Goal: Information Seeking & Learning: Check status

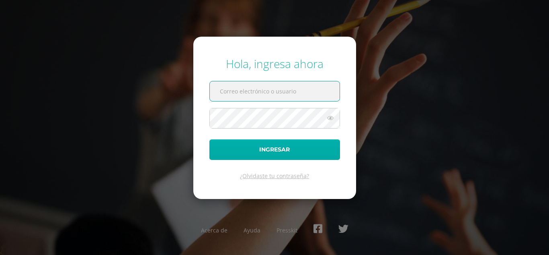
type input "[EMAIL_ADDRESS][DOMAIN_NAME]"
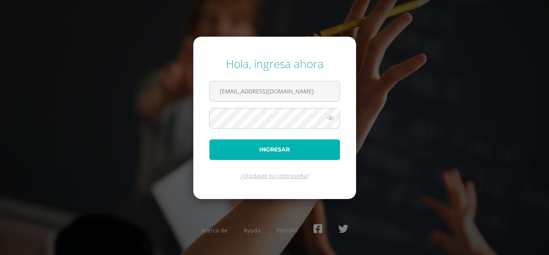
click at [252, 156] on button "Ingresar" at bounding box center [275, 149] width 131 height 21
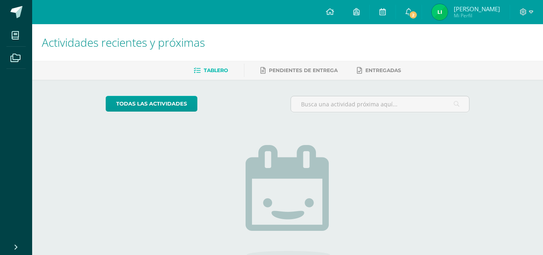
click at [447, 18] on img at bounding box center [440, 12] width 16 height 16
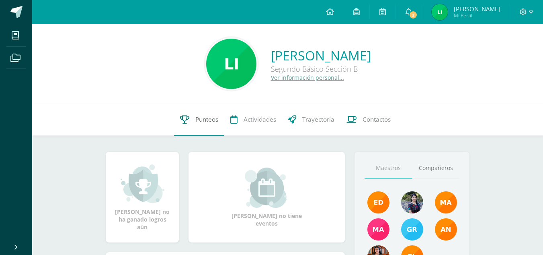
click at [189, 120] on link "Punteos" at bounding box center [199, 119] width 50 height 32
click at [412, 14] on icon at bounding box center [409, 11] width 6 height 7
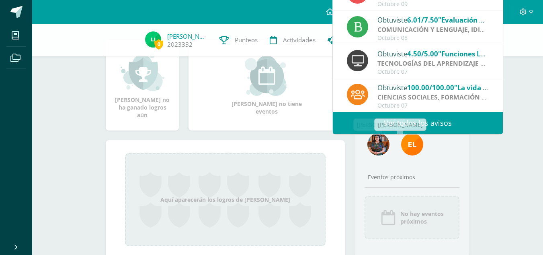
scroll to position [109, 0]
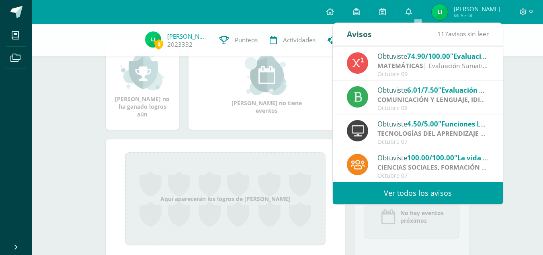
click at [214, 152] on div "Aquí aparecerán los logros de Laura Marina" at bounding box center [225, 198] width 239 height 119
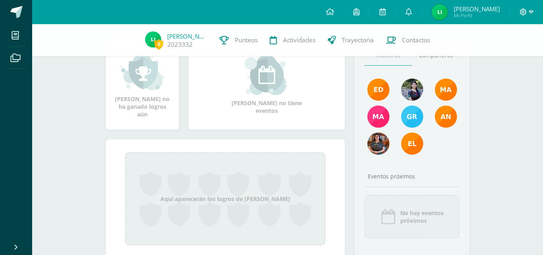
click at [521, 12] on icon at bounding box center [523, 11] width 7 height 7
click at [501, 53] on span "Cerrar sesión" at bounding box center [506, 55] width 36 height 8
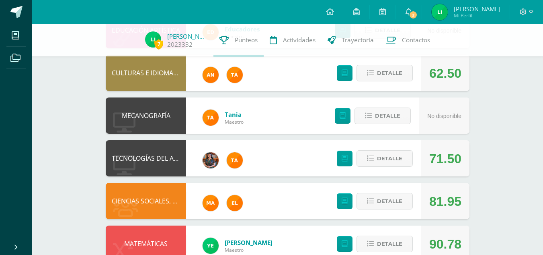
scroll to position [372, 0]
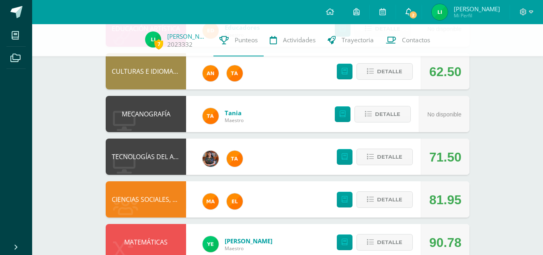
click at [418, 10] on span "2" at bounding box center [413, 14] width 9 height 9
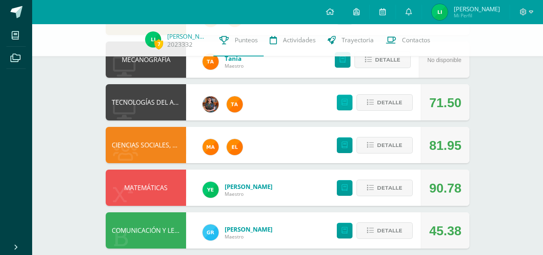
scroll to position [436, 0]
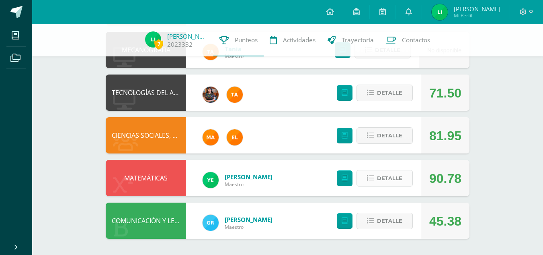
click at [395, 176] on span "Detalle" at bounding box center [389, 178] width 25 height 15
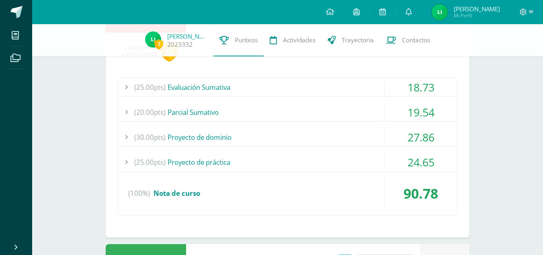
scroll to position [641, 0]
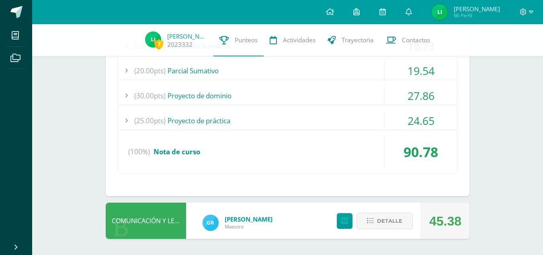
click at [315, 115] on div "(25.00pts) Proyecto de práctica" at bounding box center [287, 120] width 339 height 18
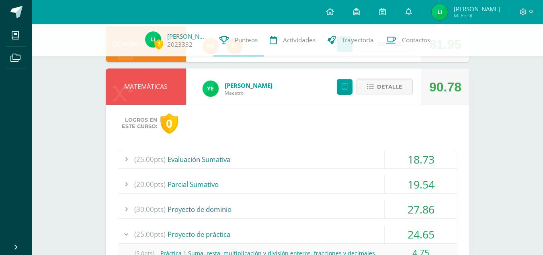
scroll to position [526, 0]
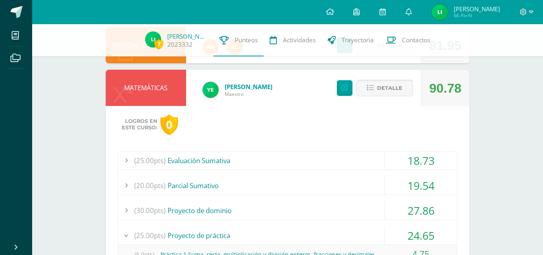
click at [245, 208] on div "(30.00pts) Proyecto de dominio" at bounding box center [287, 210] width 339 height 18
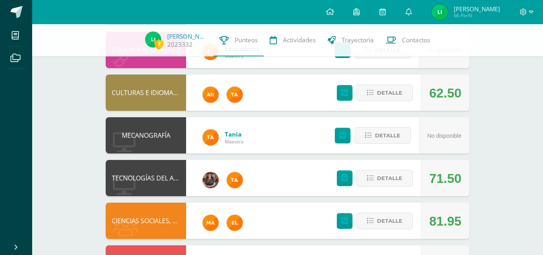
scroll to position [351, 0]
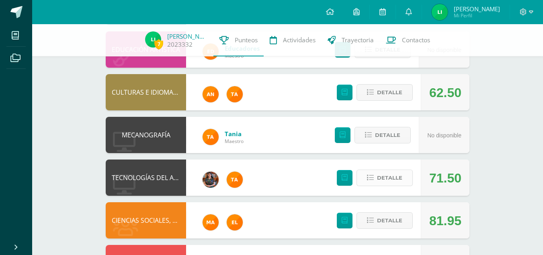
click at [377, 180] on button "Detalle" at bounding box center [385, 177] width 56 height 16
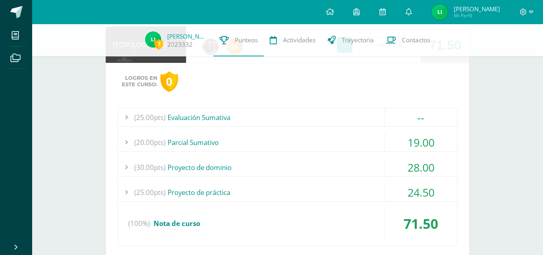
scroll to position [506, 0]
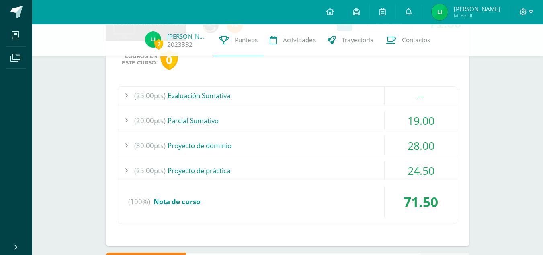
click at [287, 90] on div "(25.00pts) Evaluación Sumativa" at bounding box center [287, 95] width 339 height 18
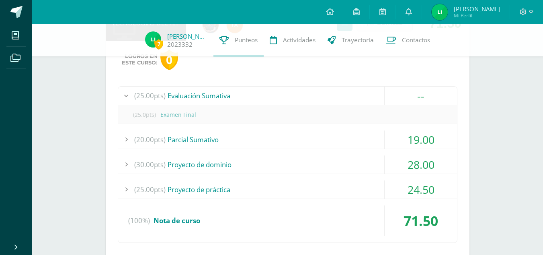
click at [287, 90] on div "(25.00pts) Evaluación Sumativa" at bounding box center [287, 95] width 339 height 18
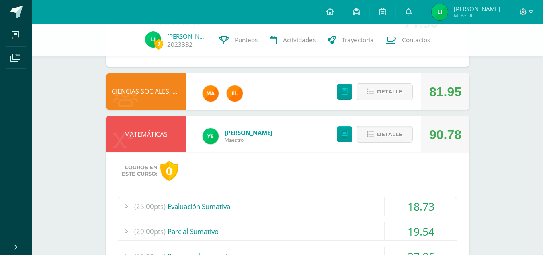
scroll to position [846, 0]
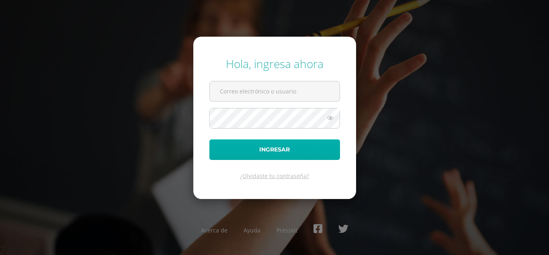
type input "[EMAIL_ADDRESS][DOMAIN_NAME]"
click at [255, 146] on button "Ingresar" at bounding box center [275, 149] width 131 height 21
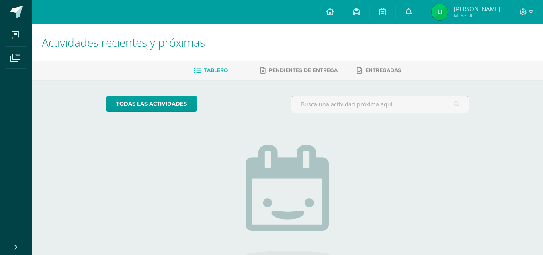
click at [448, 11] on img at bounding box center [440, 12] width 16 height 16
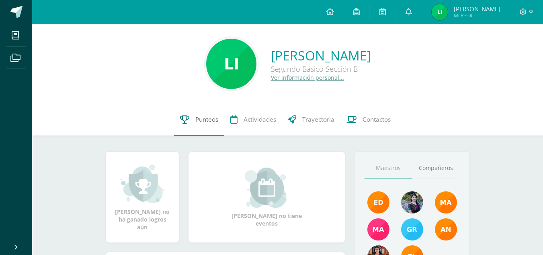
click at [202, 111] on link "Punteos" at bounding box center [199, 119] width 50 height 32
click at [197, 117] on span "Punteos" at bounding box center [207, 119] width 23 height 8
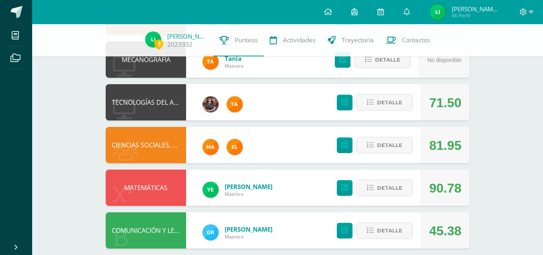
scroll to position [425, 0]
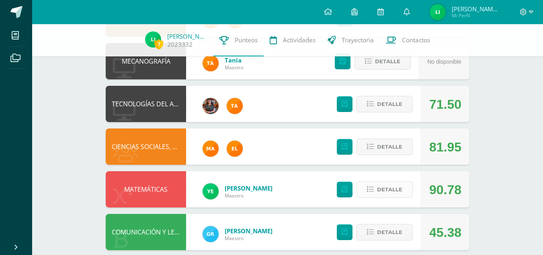
click at [379, 194] on span "Detalle" at bounding box center [389, 189] width 25 height 15
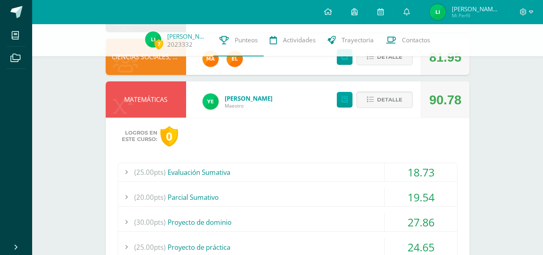
scroll to position [533, 0]
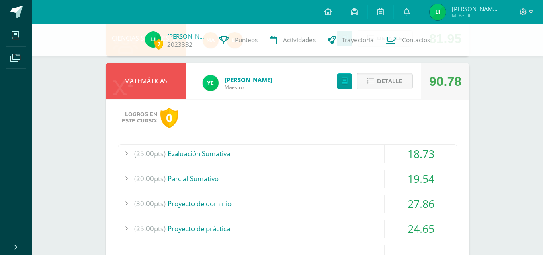
click at [283, 177] on div "(20.00pts) Parcial Sumativo" at bounding box center [287, 178] width 339 height 18
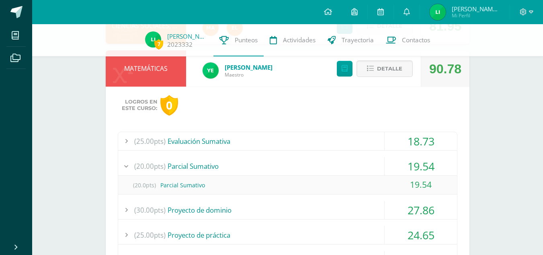
scroll to position [547, 0]
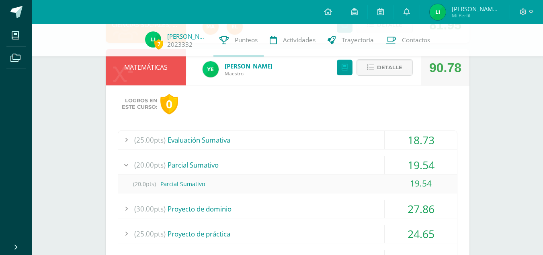
click at [272, 141] on div "(25.00pts) Evaluación Sumativa" at bounding box center [287, 140] width 339 height 18
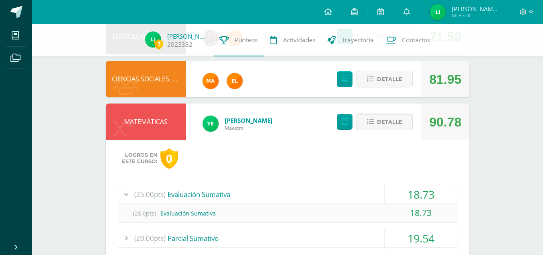
scroll to position [496, 0]
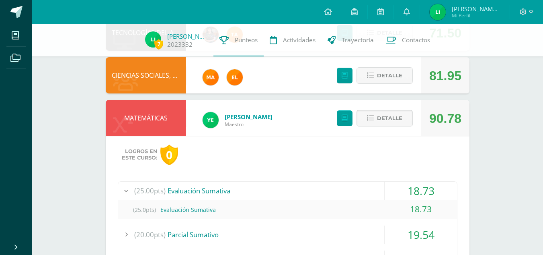
click at [387, 113] on span "Detalle" at bounding box center [389, 118] width 25 height 15
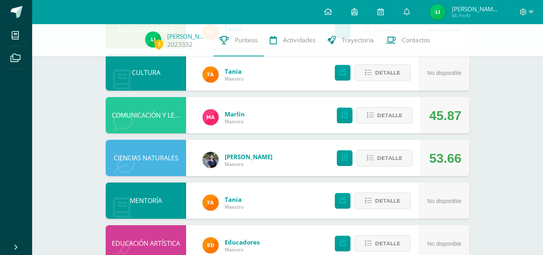
scroll to position [0, 0]
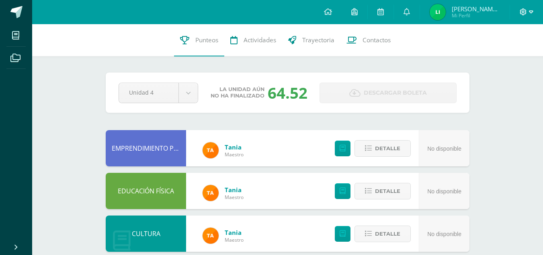
click at [531, 9] on icon at bounding box center [531, 11] width 4 height 7
click at [501, 53] on span "Cerrar sesión" at bounding box center [506, 55] width 36 height 8
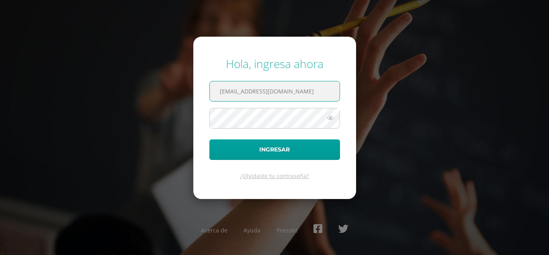
click at [243, 94] on input "[EMAIL_ADDRESS][DOMAIN_NAME]" at bounding box center [275, 91] width 130 height 20
type input "[EMAIL_ADDRESS][DOMAIN_NAME]"
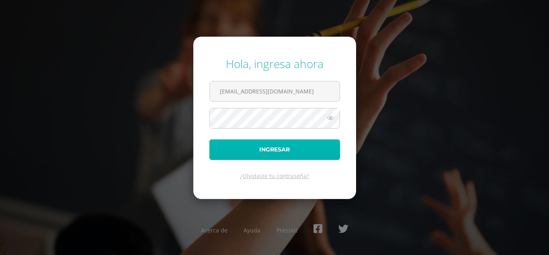
click at [244, 148] on button "Ingresar" at bounding box center [275, 149] width 131 height 21
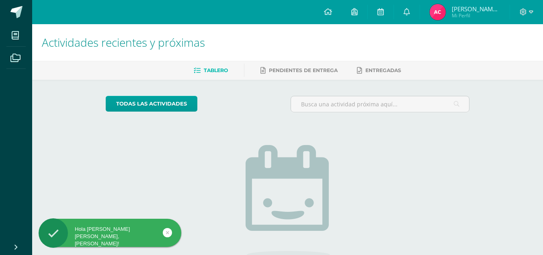
click at [439, 13] on img at bounding box center [438, 12] width 16 height 16
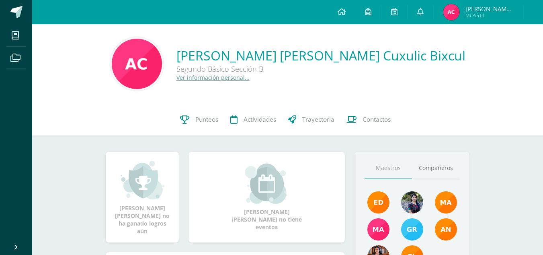
click at [447, 14] on link "[PERSON_NAME] [PERSON_NAME] Mi Perfil" at bounding box center [479, 12] width 90 height 24
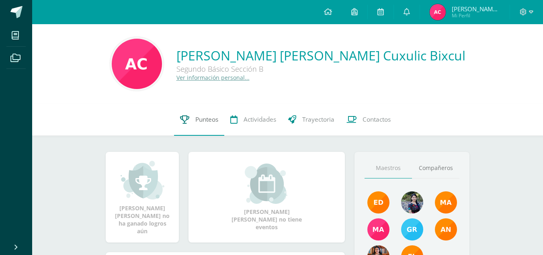
click at [189, 122] on link "Punteos" at bounding box center [199, 119] width 50 height 32
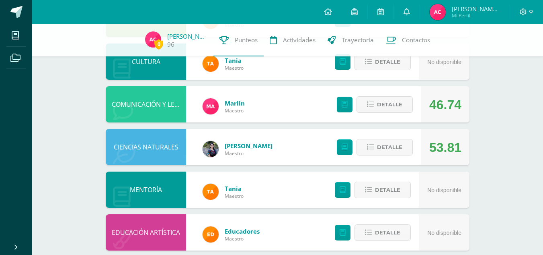
scroll to position [31, 0]
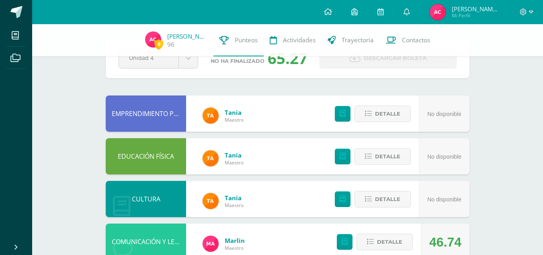
click at [526, 17] on div at bounding box center [526, 12] width 33 height 24
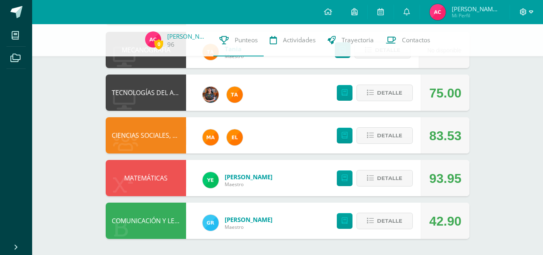
click at [525, 10] on icon at bounding box center [523, 11] width 7 height 7
click at [512, 54] on span "Cerrar sesión" at bounding box center [506, 55] width 36 height 8
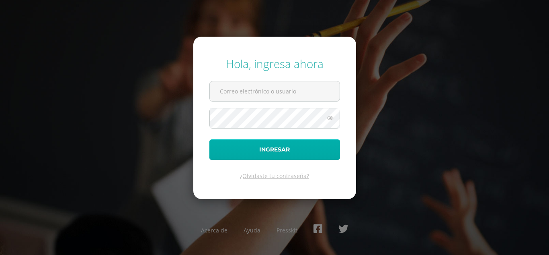
type input "[EMAIL_ADDRESS][DOMAIN_NAME]"
click at [224, 140] on button "Ingresar" at bounding box center [275, 149] width 131 height 21
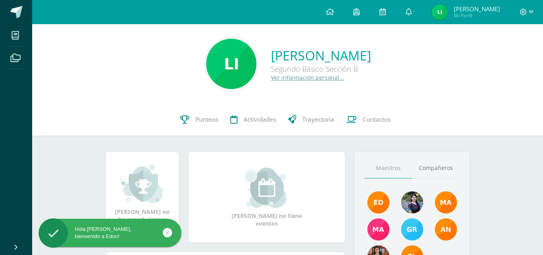
scroll to position [33, 0]
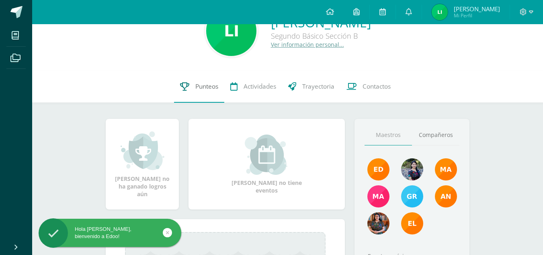
click at [197, 86] on span "Punteos" at bounding box center [207, 86] width 23 height 8
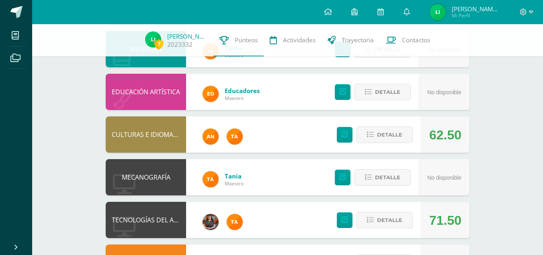
scroll to position [436, 0]
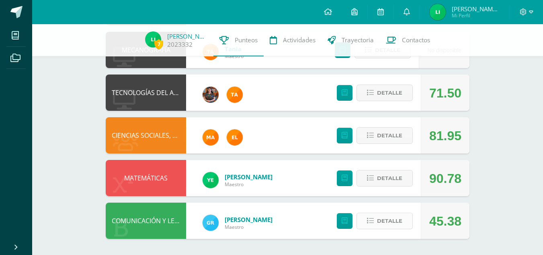
click at [378, 221] on span "Detalle" at bounding box center [389, 220] width 25 height 15
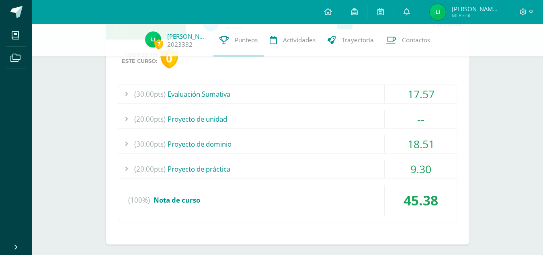
scroll to position [641, 0]
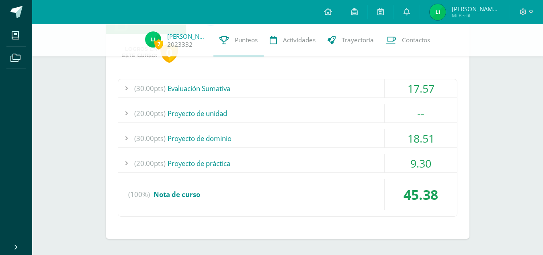
click at [247, 141] on div "(30.00pts) Proyecto de dominio" at bounding box center [287, 138] width 339 height 18
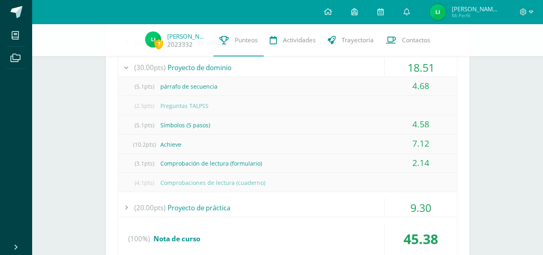
scroll to position [710, 0]
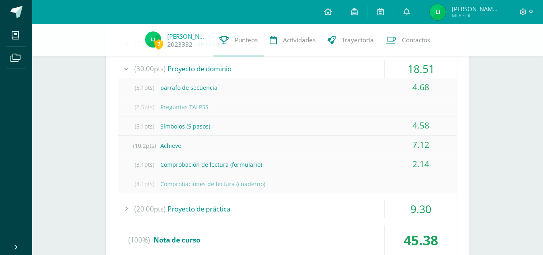
click at [170, 136] on div "(10.2pts) Achieve" at bounding box center [287, 145] width 339 height 18
click at [178, 148] on div "(10.2pts) Achieve" at bounding box center [287, 145] width 339 height 18
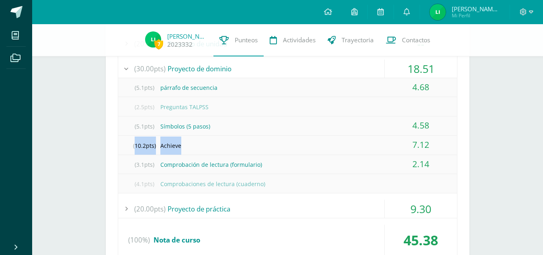
click at [178, 148] on div "(10.2pts) Achieve" at bounding box center [287, 145] width 339 height 18
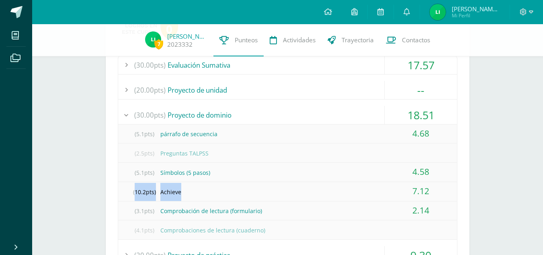
scroll to position [664, 0]
